Goal: Understand process/instructions: Learn how to perform a task or action

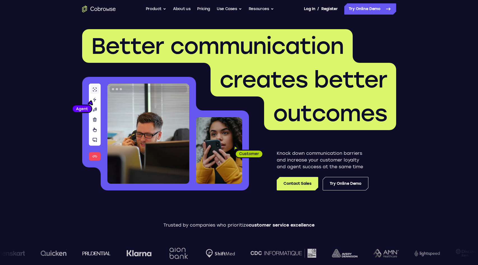
click at [368, 15] on nav "Go back Powerful, Flexible and Trustworthy. Avoid all extra friction for both A…" at bounding box center [239, 9] width 478 height 18
click at [373, 11] on link "Try Online Demo" at bounding box center [370, 8] width 52 height 11
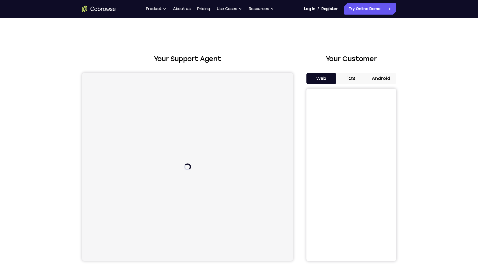
click at [379, 79] on button "Android" at bounding box center [381, 78] width 30 height 11
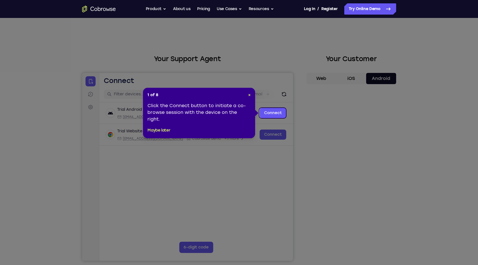
click at [252, 94] on div "1 of 8 × Click the Connect button to initiate a co-browse session with the devi…" at bounding box center [199, 113] width 112 height 50
click at [251, 95] on div "1 of 8 × Click the Connect button to initiate a co-browse session with the devi…" at bounding box center [199, 113] width 112 height 50
click at [247, 95] on header "1 of 8 ×" at bounding box center [198, 95] width 103 height 6
click at [251, 96] on div "1 of 8 × Click the Connect button to initiate a co-browse session with the devi…" at bounding box center [199, 113] width 112 height 50
drag, startPoint x: 250, startPoint y: 96, endPoint x: 389, endPoint y: 263, distance: 217.6
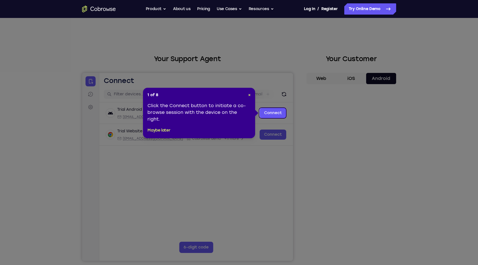
click at [250, 97] on button "×" at bounding box center [249, 95] width 3 height 6
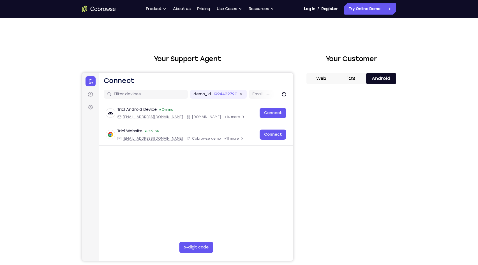
click at [407, 140] on div "Your Support Agent Your Customer Web iOS Android Next Steps We’d be happy to gi…" at bounding box center [239, 202] width 359 height 369
